Goal: Information Seeking & Learning: Learn about a topic

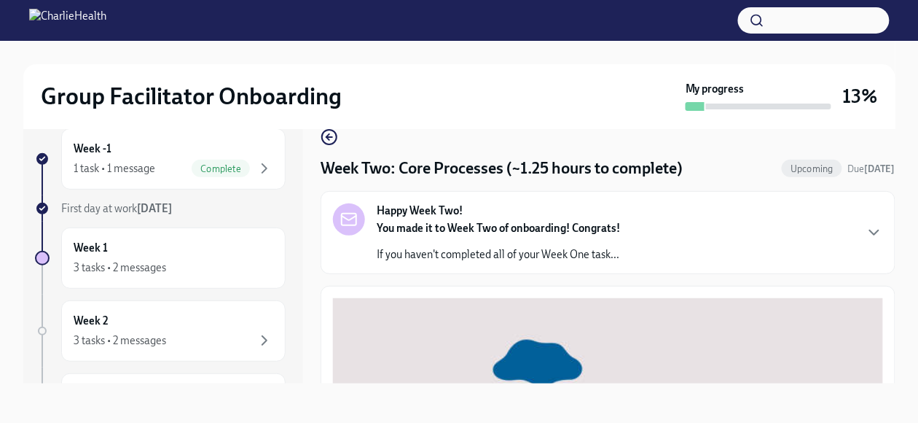
scroll to position [487, 0]
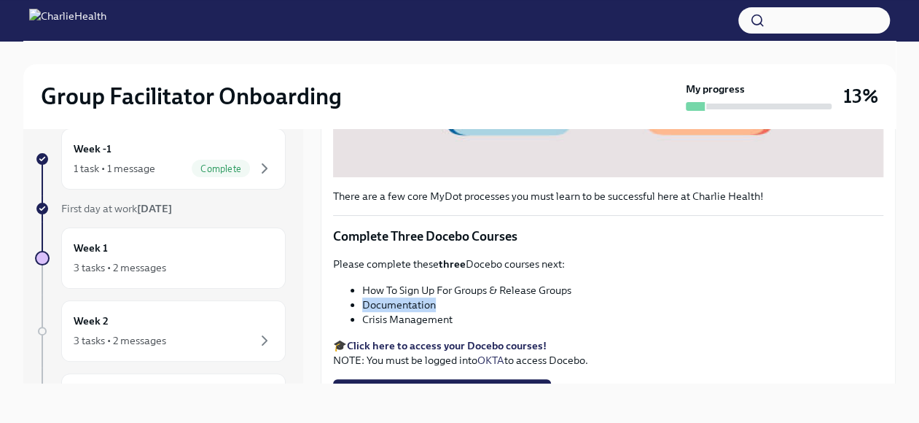
drag, startPoint x: 440, startPoint y: 295, endPoint x: 365, endPoint y: 299, distance: 75.2
click at [365, 299] on li "Documentation" at bounding box center [622, 304] width 521 height 15
copy li "Documentation"
drag, startPoint x: 455, startPoint y: 310, endPoint x: 363, endPoint y: 311, distance: 92.5
click at [363, 312] on li "Crisis Management" at bounding box center [622, 319] width 520 height 15
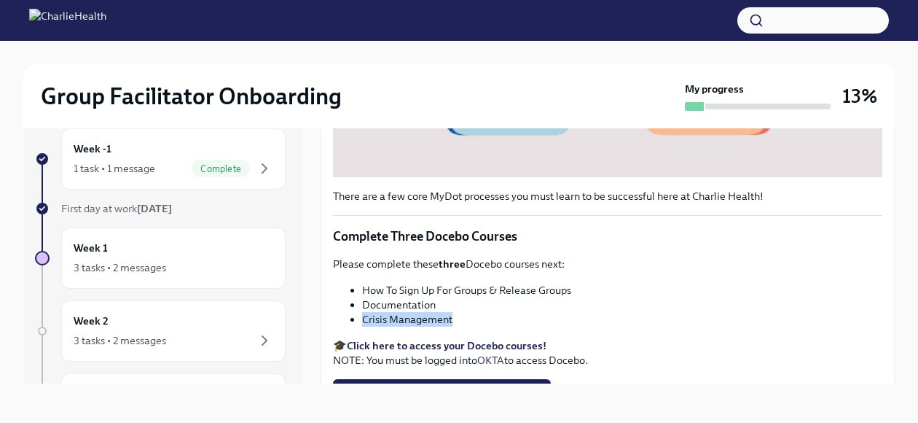
copy li "Crisis Management"
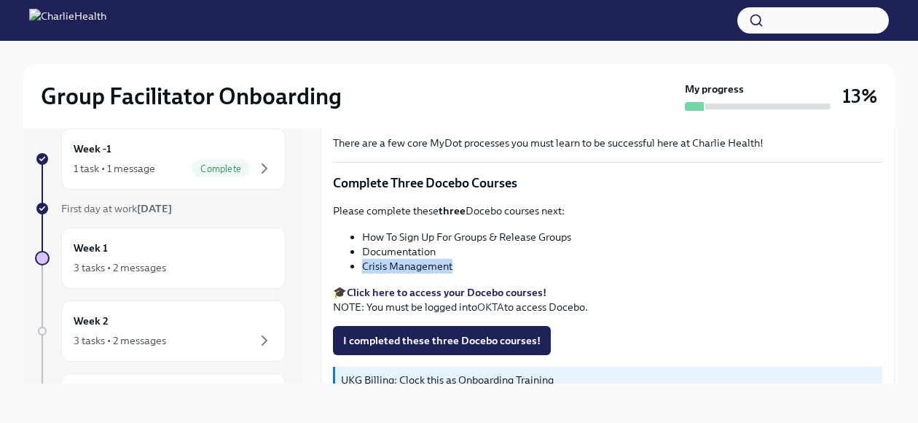
scroll to position [566, 0]
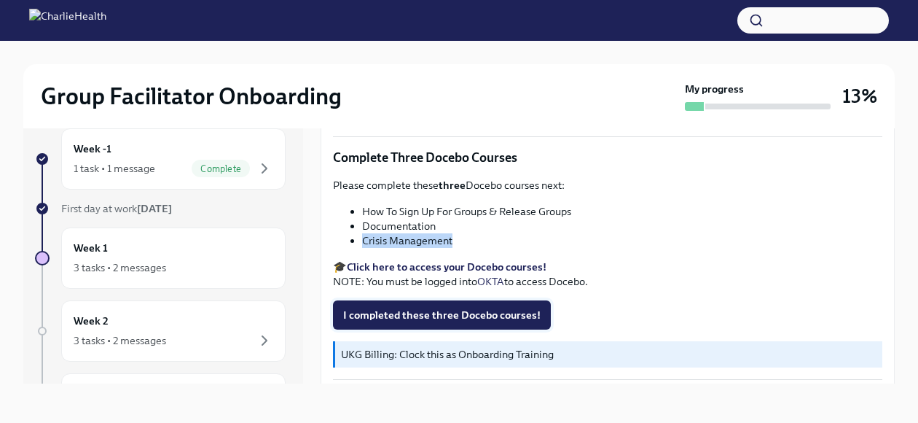
click at [485, 307] on span "I completed these three Docebo courses!" at bounding box center [441, 314] width 197 height 15
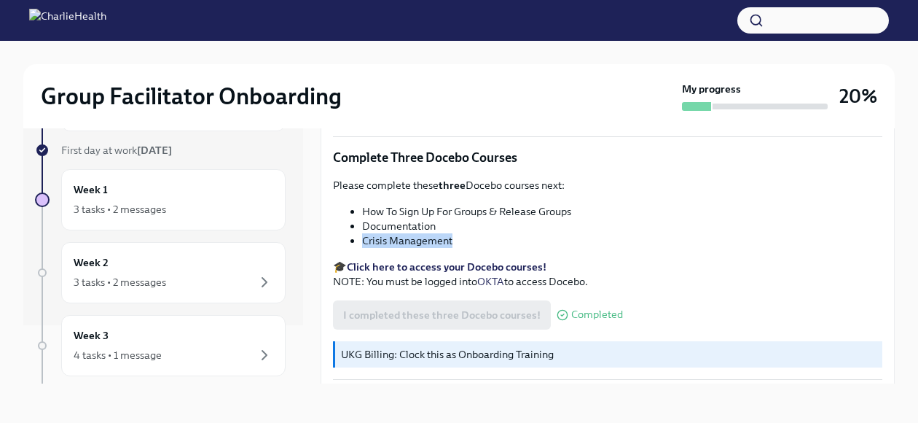
scroll to position [73, 0]
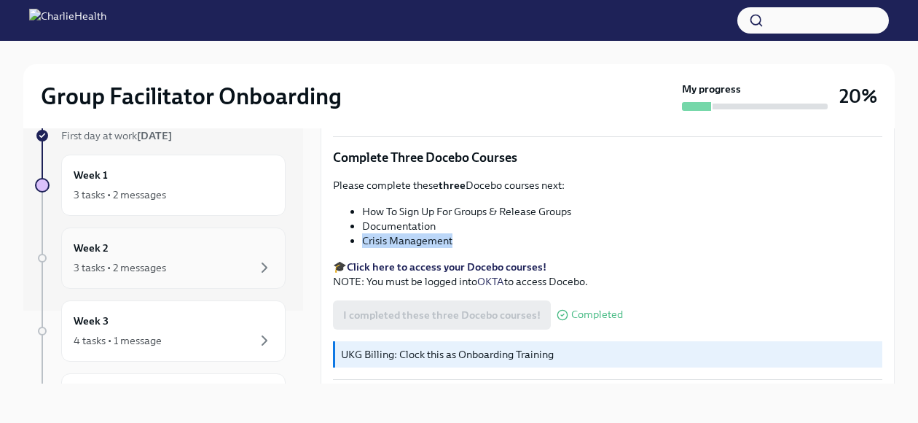
click at [121, 260] on div "3 tasks • 2 messages" at bounding box center [120, 267] width 93 height 15
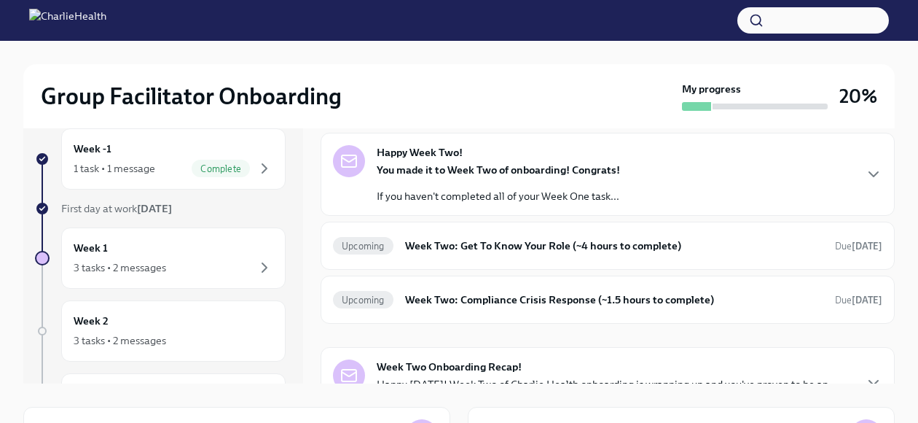
scroll to position [117, 0]
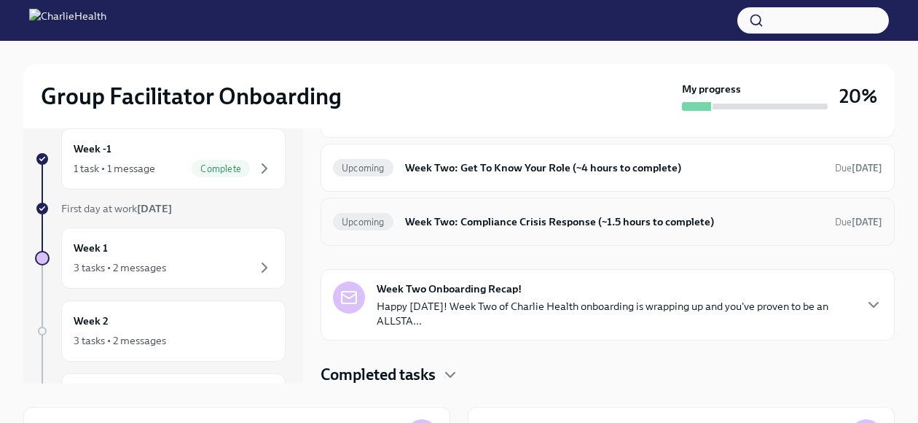
click at [471, 218] on h6 "Week Two: Compliance Crisis Response (~1.5 hours to complete)" at bounding box center [614, 221] width 418 height 16
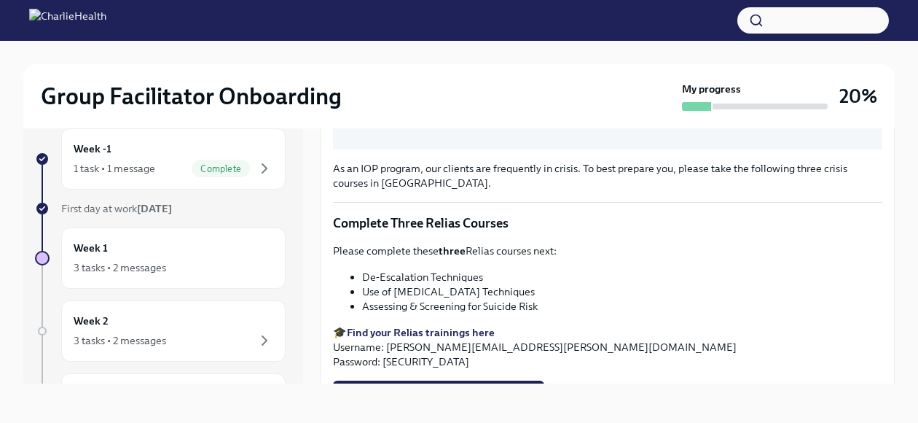
scroll to position [481, 0]
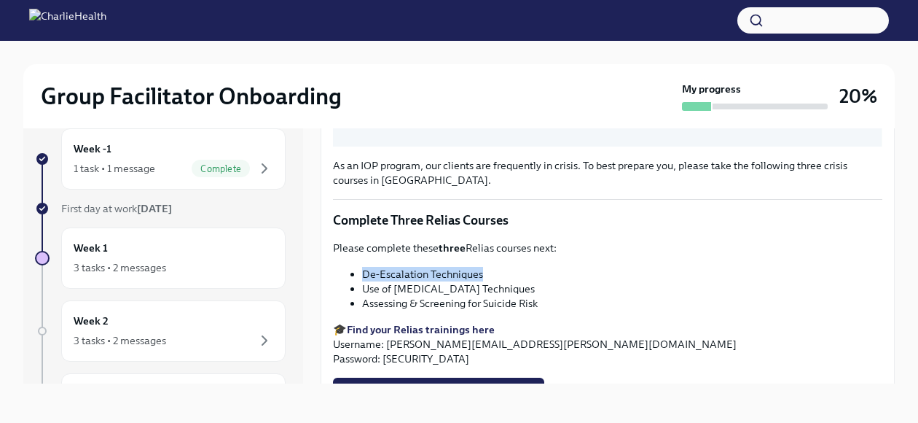
drag, startPoint x: 485, startPoint y: 285, endPoint x: 364, endPoint y: 294, distance: 121.3
click at [364, 281] on li "De-Escalation Techniques" at bounding box center [622, 274] width 520 height 15
copy li "De-Escalation Techniques"
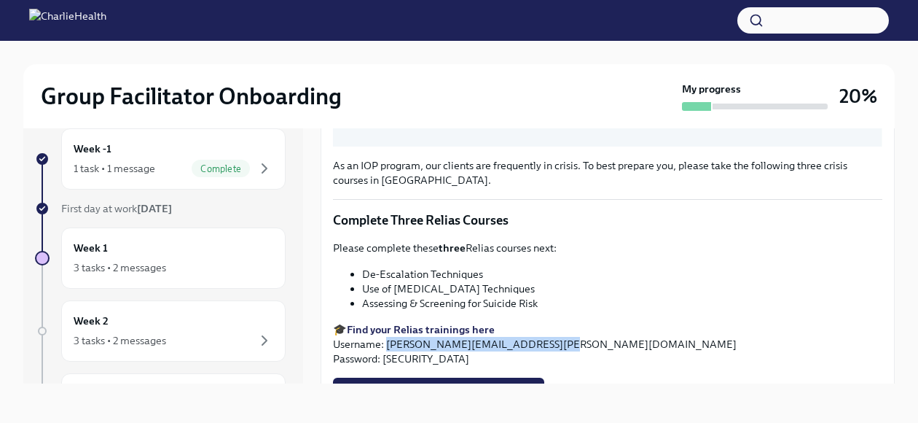
drag, startPoint x: 541, startPoint y: 361, endPoint x: 386, endPoint y: 364, distance: 154.5
click at [386, 364] on p "🎓 Find your Relias trainings here Username: [PERSON_NAME][EMAIL_ADDRESS][PERSON…" at bounding box center [607, 344] width 549 height 44
copy p "[PERSON_NAME][EMAIL_ADDRESS][PERSON_NAME][DOMAIN_NAME]"
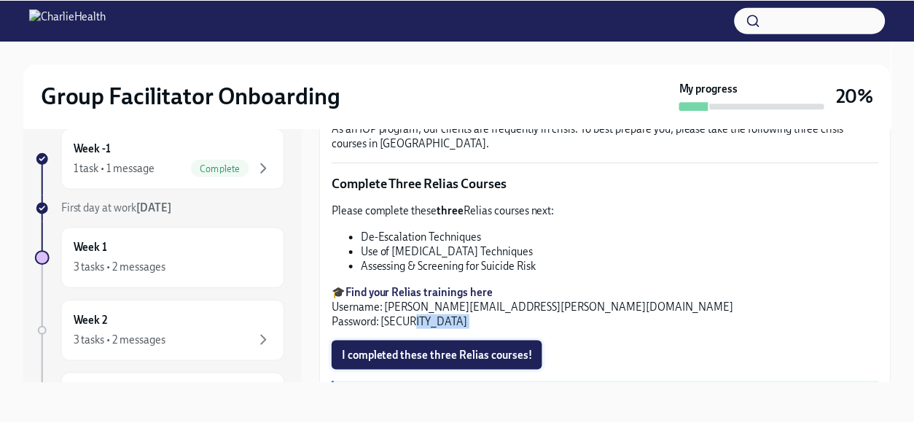
scroll to position [532, 0]
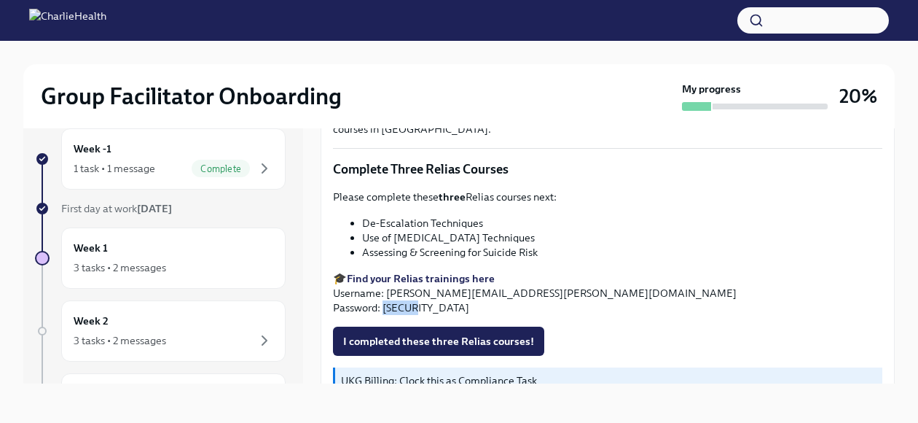
drag, startPoint x: 416, startPoint y: 372, endPoint x: 383, endPoint y: 331, distance: 52.9
click at [383, 331] on div "As an IOP program, our clients are frequently in crisis. To best prepare you, p…" at bounding box center [607, 86] width 549 height 640
copy p "ch1234"
drag, startPoint x: 481, startPoint y: 235, endPoint x: 364, endPoint y: 240, distance: 117.4
click at [364, 230] on li "De-Escalation Techniques" at bounding box center [622, 223] width 520 height 15
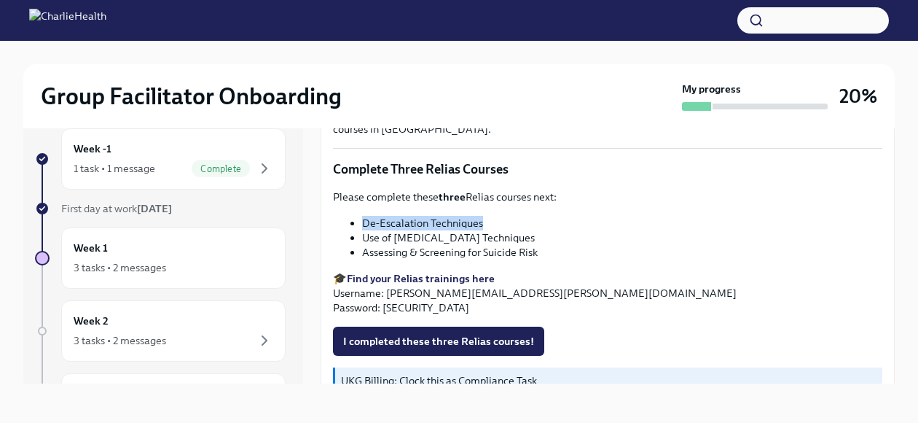
copy li "De-Escalation Techniques"
drag, startPoint x: 536, startPoint y: 249, endPoint x: 363, endPoint y: 254, distance: 173.5
click at [363, 246] on li "Use of [MEDICAL_DATA] Techniques" at bounding box center [622, 238] width 521 height 15
copy li "Use of [MEDICAL_DATA] Techniques"
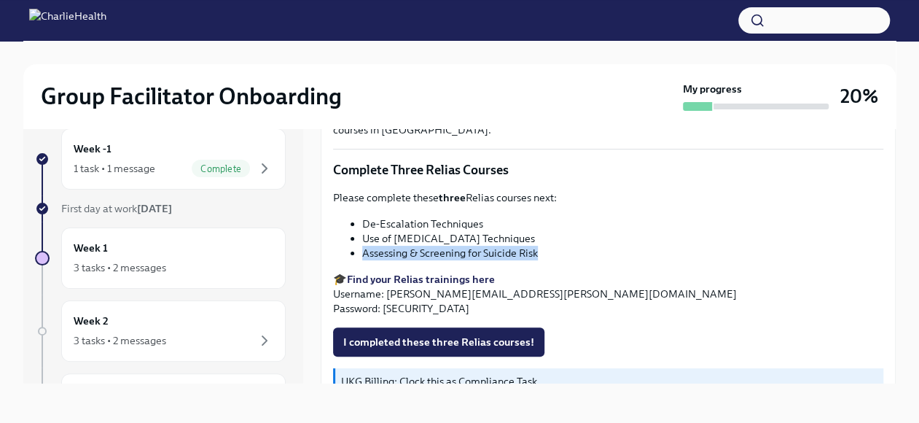
drag, startPoint x: 539, startPoint y: 266, endPoint x: 365, endPoint y: 268, distance: 174.1
click at [365, 260] on li "Assessing & Screening for Suicide Risk" at bounding box center [622, 253] width 521 height 15
copy li "Assessing & Screening for Suicide Risk"
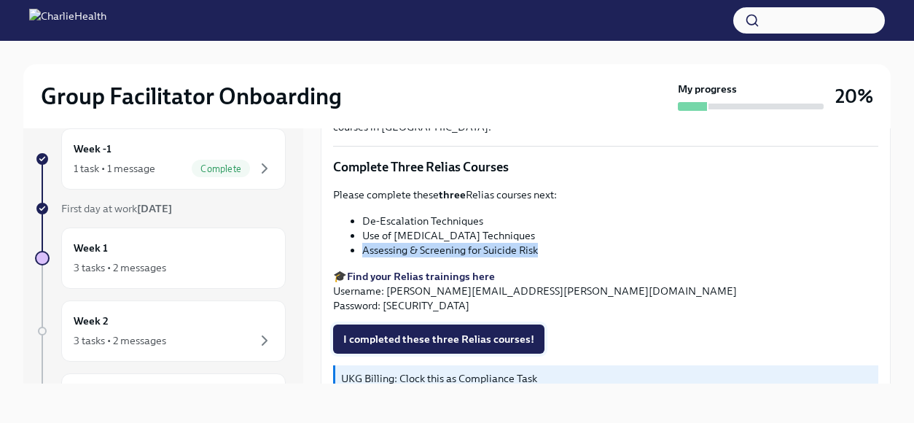
click at [421, 346] on span "I completed these three Relias courses!" at bounding box center [438, 339] width 191 height 15
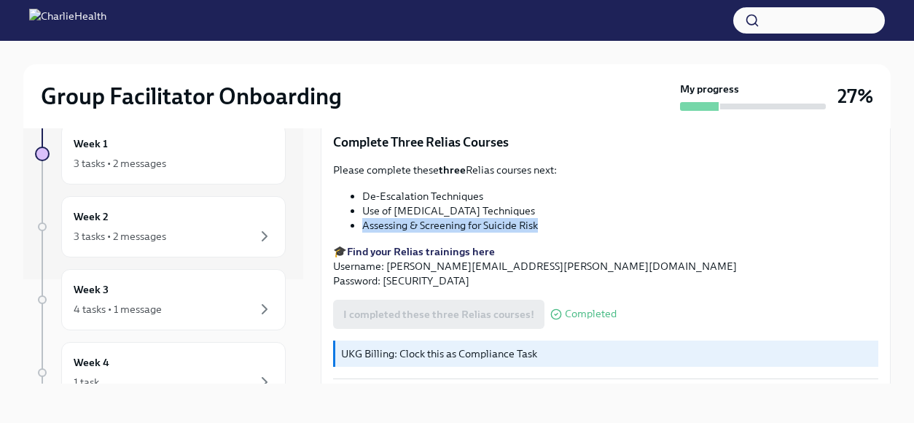
scroll to position [117, 0]
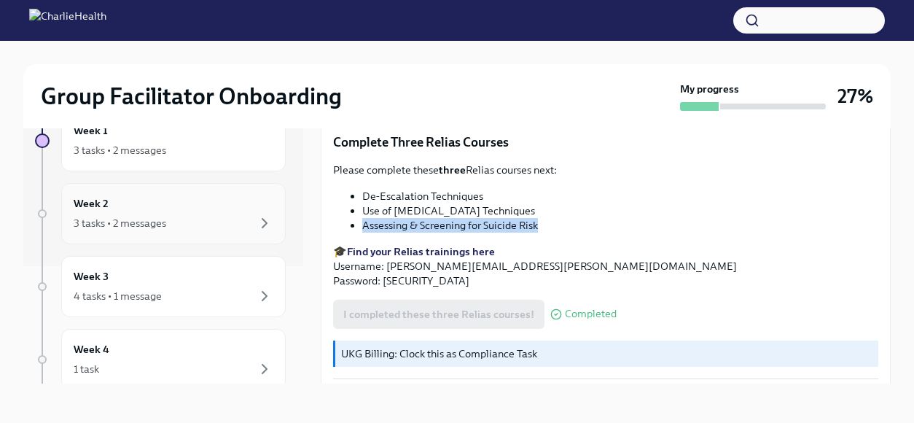
click at [195, 215] on div "3 tasks • 2 messages" at bounding box center [174, 222] width 200 height 17
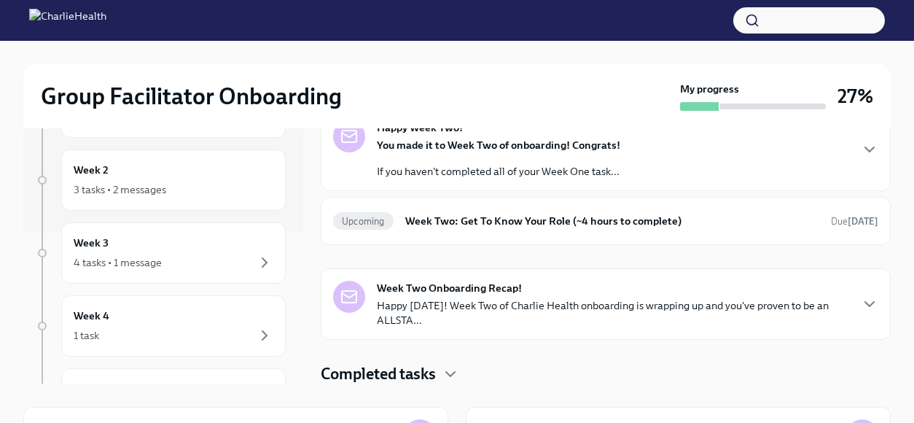
scroll to position [186, 0]
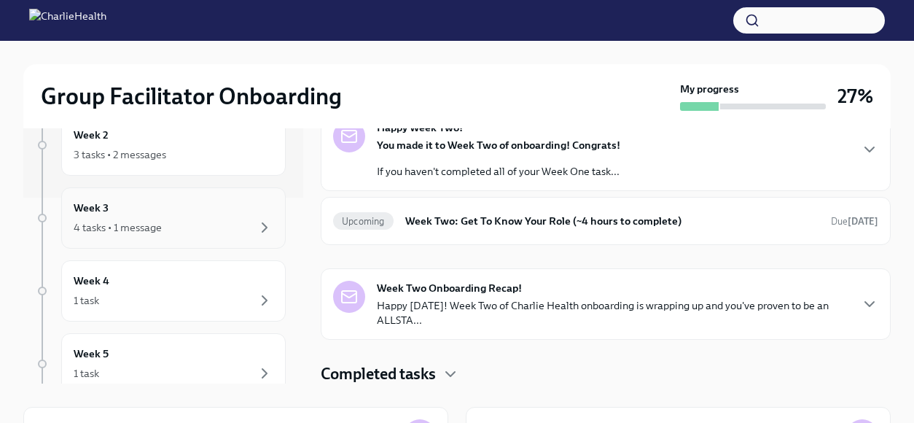
click at [210, 229] on div "4 tasks • 1 message" at bounding box center [174, 227] width 200 height 17
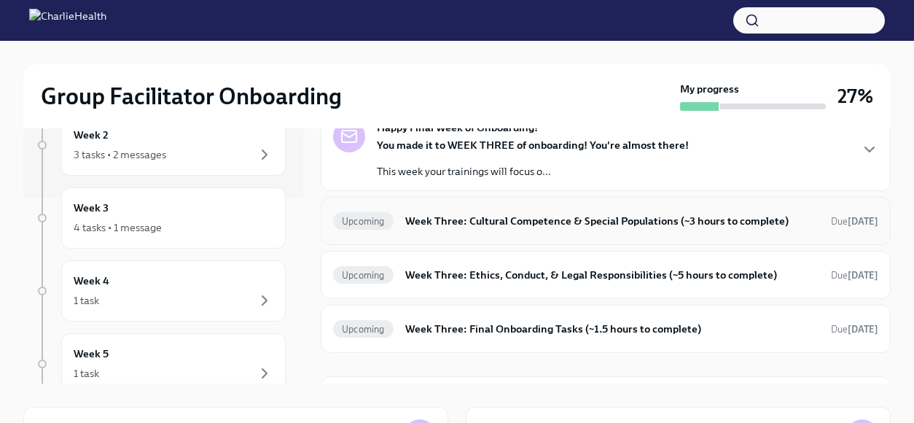
click at [621, 221] on h6 "Week Three: Cultural Competence & Special Populations (~3 hours to complete)" at bounding box center [612, 221] width 414 height 16
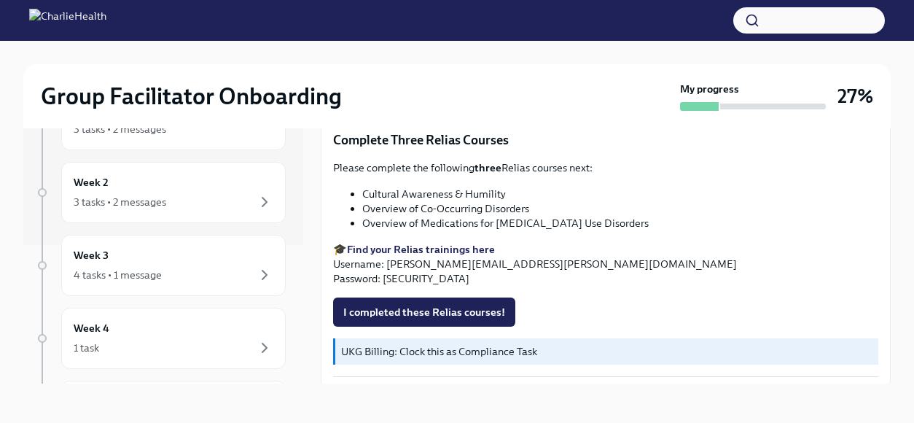
scroll to position [149, 0]
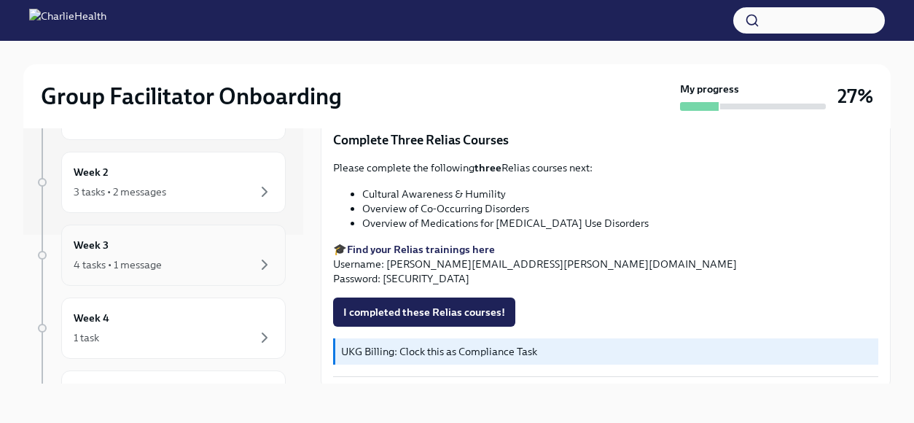
click at [185, 253] on div "Week 3 4 tasks • 1 message" at bounding box center [174, 255] width 200 height 36
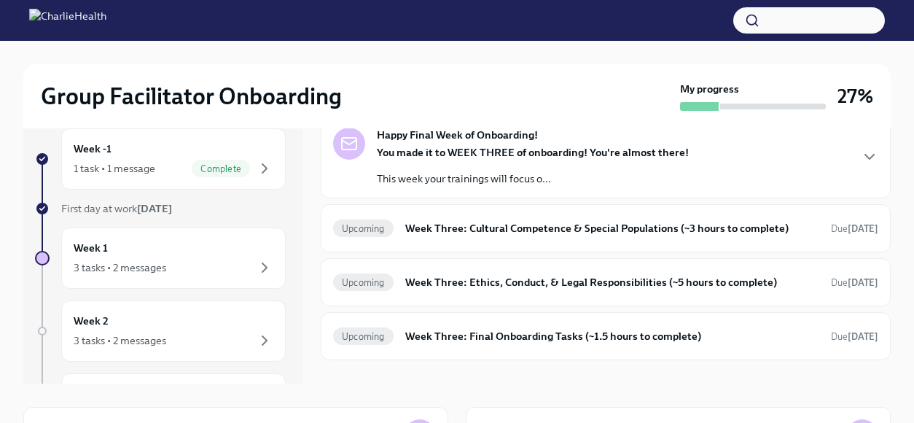
scroll to position [102, 0]
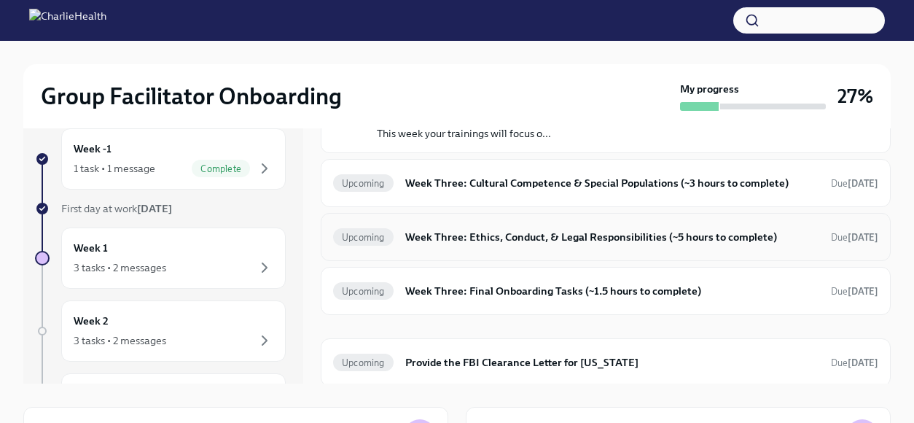
click at [532, 236] on h6 "Week Three: Ethics, Conduct, & Legal Responsibilities (~5 hours to complete)" at bounding box center [612, 237] width 414 height 16
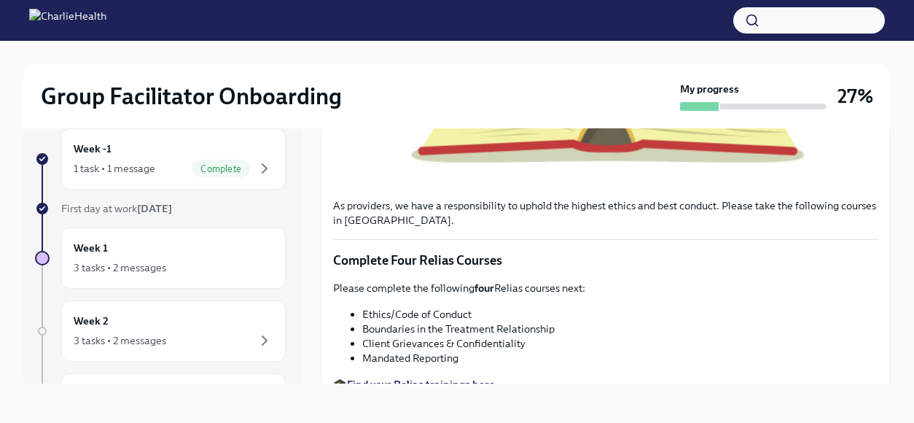
scroll to position [551, 0]
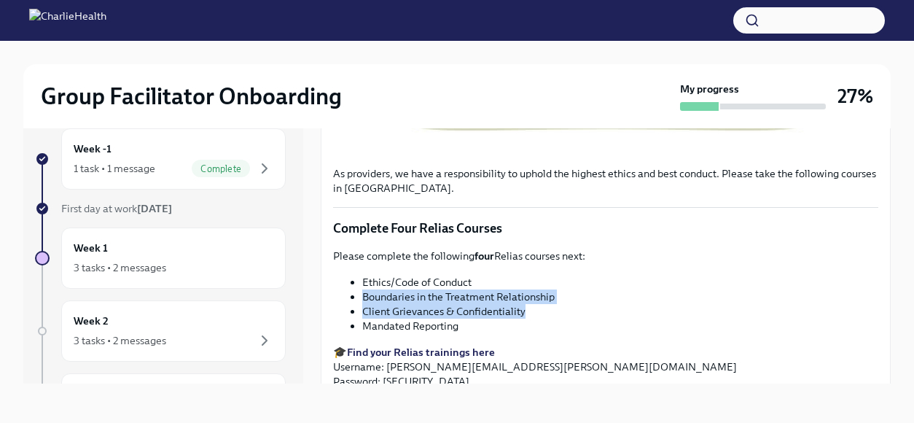
drag, startPoint x: 890, startPoint y: 265, endPoint x: 898, endPoint y: 297, distance: 32.3
click at [898, 297] on div "Group Facilitator Onboarding My progress 27% Week -1 1 task • 1 message Complet…" at bounding box center [457, 220] width 914 height 407
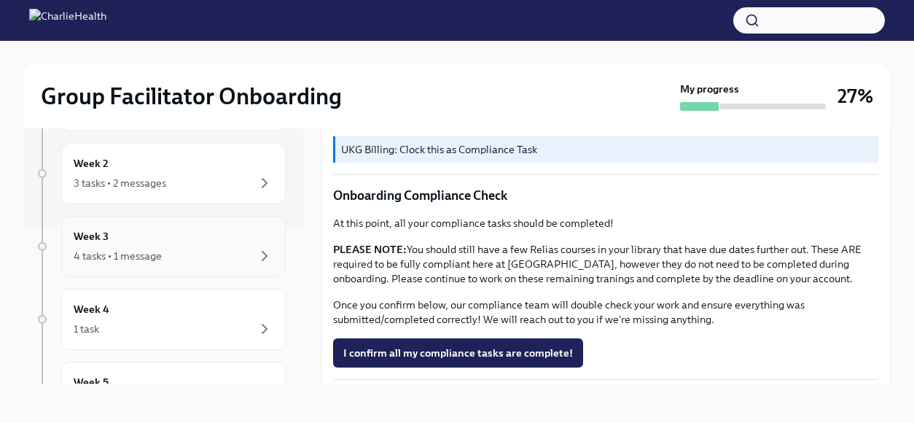
scroll to position [162, 0]
click at [168, 224] on div "Week 3 4 tasks • 1 message" at bounding box center [174, 242] width 200 height 36
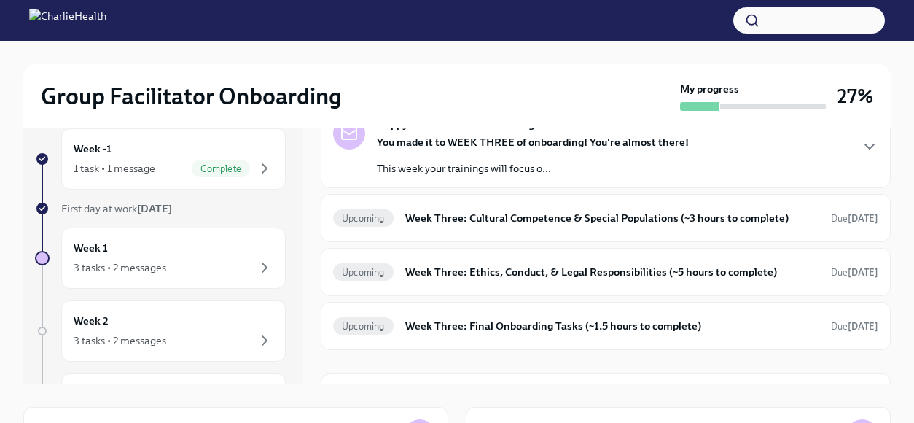
scroll to position [102, 0]
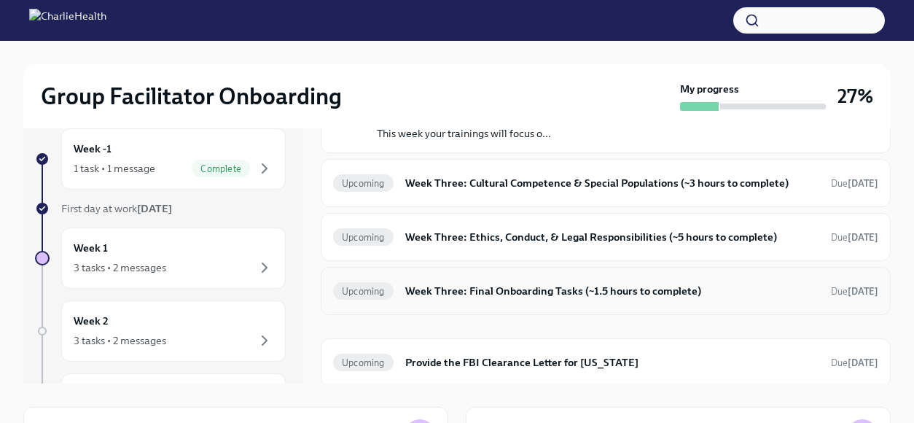
click at [477, 289] on h6 "Week Three: Final Onboarding Tasks (~1.5 hours to complete)" at bounding box center [612, 291] width 414 height 16
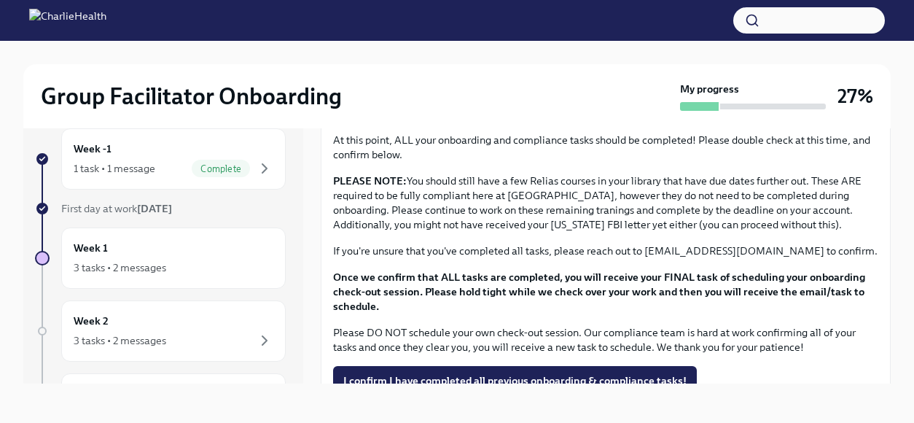
scroll to position [1183, 0]
